Goal: Task Accomplishment & Management: Manage account settings

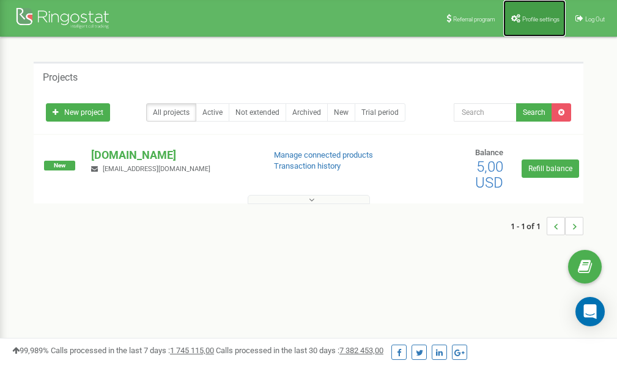
click at [539, 25] on link "Profile settings" at bounding box center [535, 18] width 62 height 37
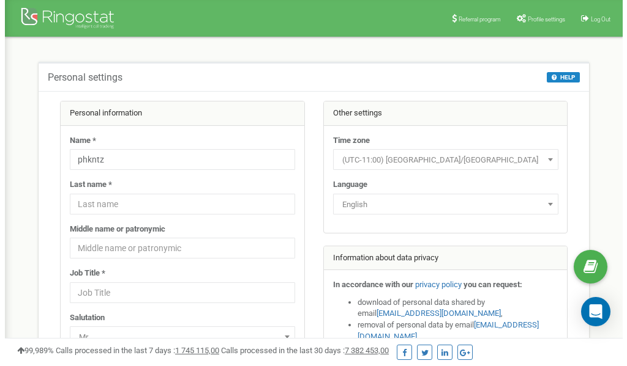
scroll to position [61, 0]
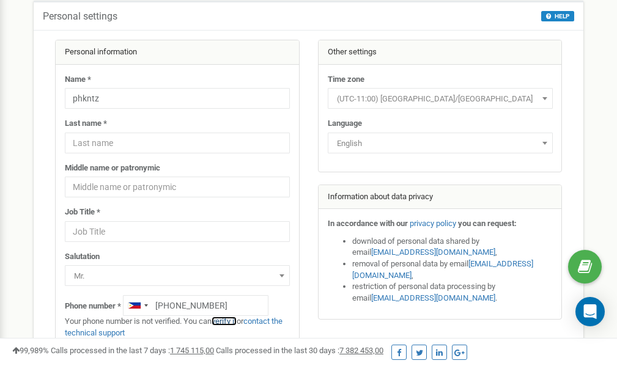
click at [233, 322] on link "verify it" at bounding box center [224, 321] width 25 height 9
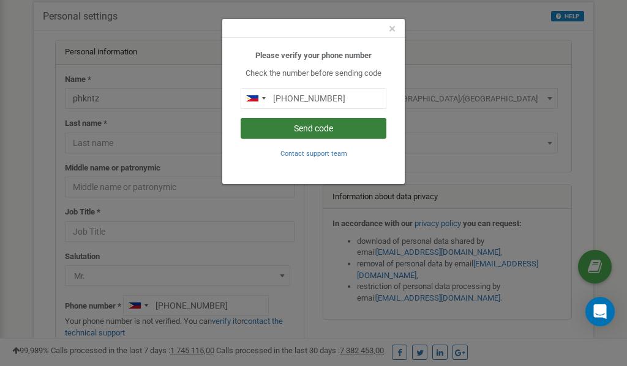
click at [306, 132] on button "Send code" at bounding box center [313, 128] width 146 height 21
